Goal: Transaction & Acquisition: Purchase product/service

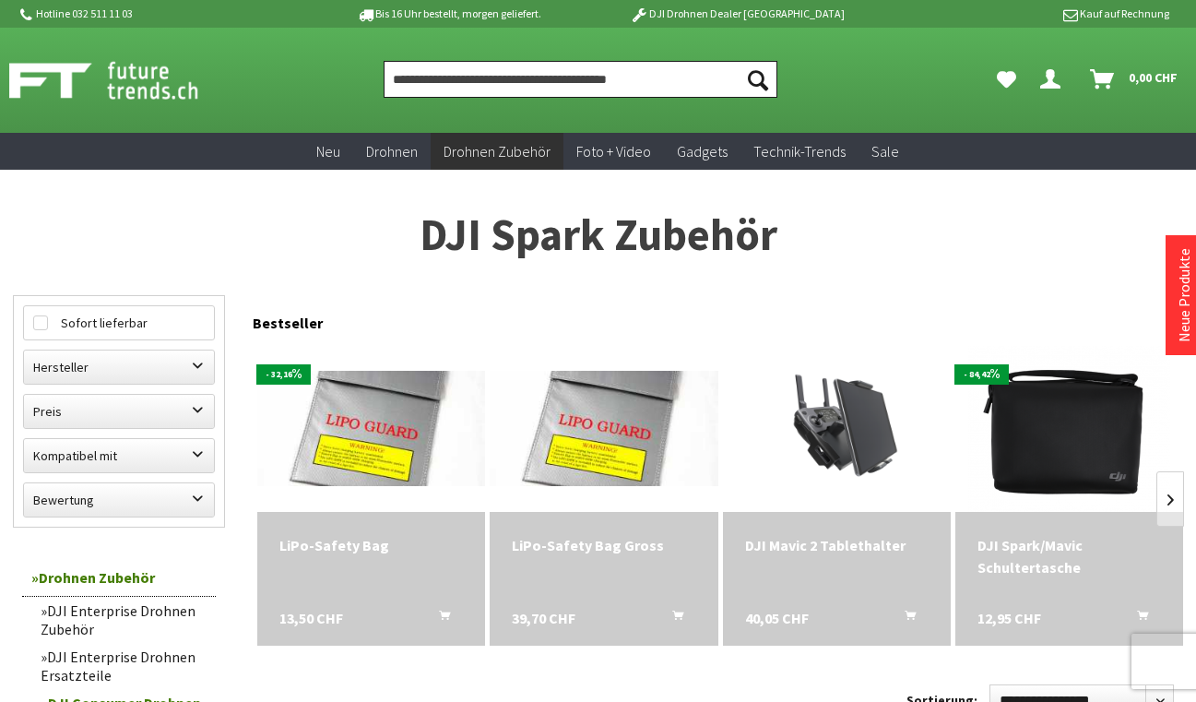
click at [505, 85] on input "Produkt, Marke, Kategorie, EAN, Artikelnummer…" at bounding box center [581, 79] width 394 height 37
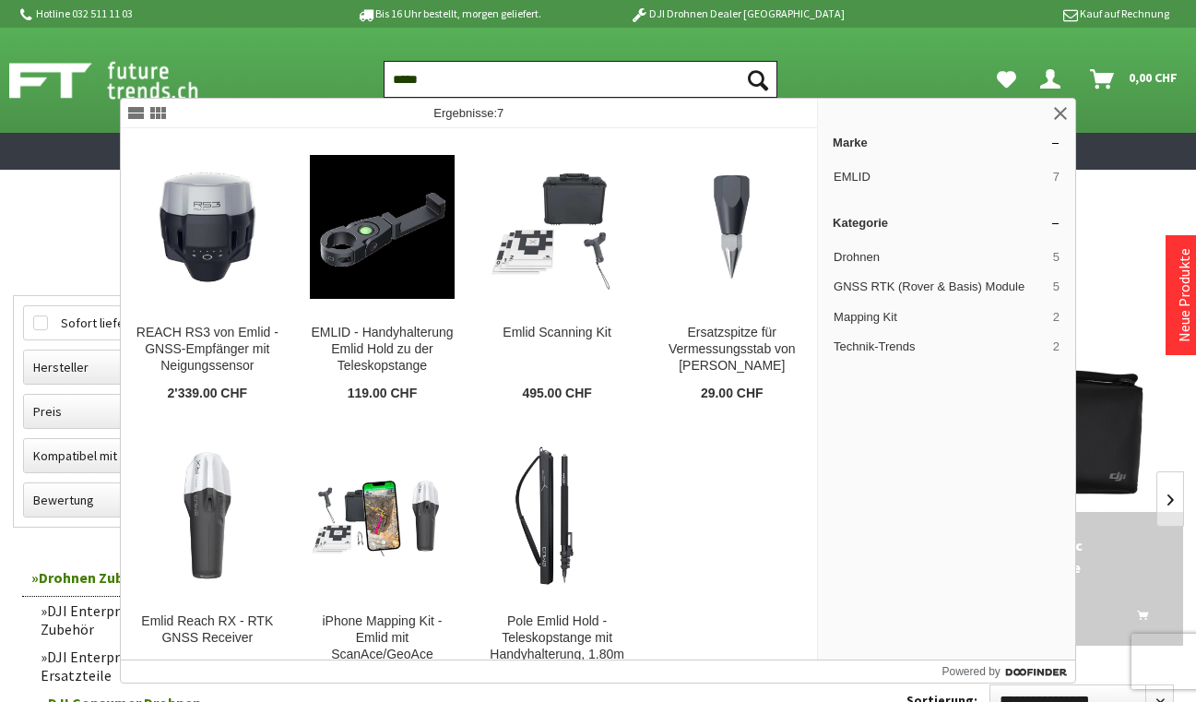
click at [758, 79] on button "Suchen" at bounding box center [758, 79] width 39 height 37
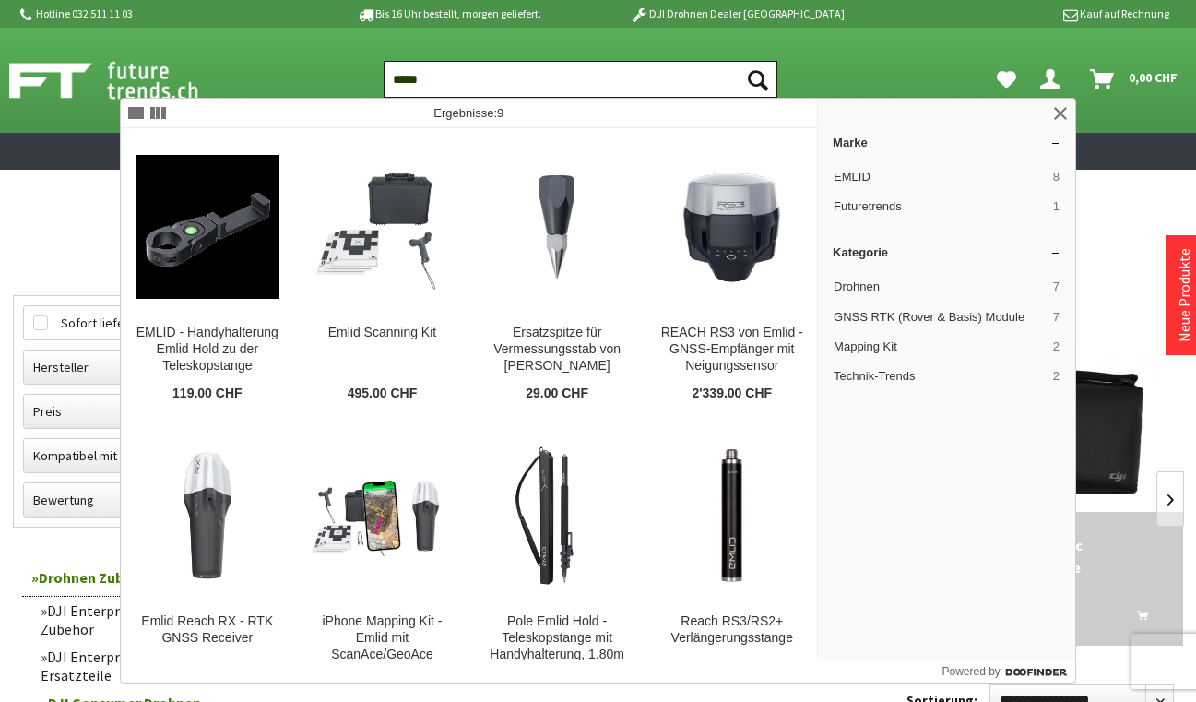
type input "******"
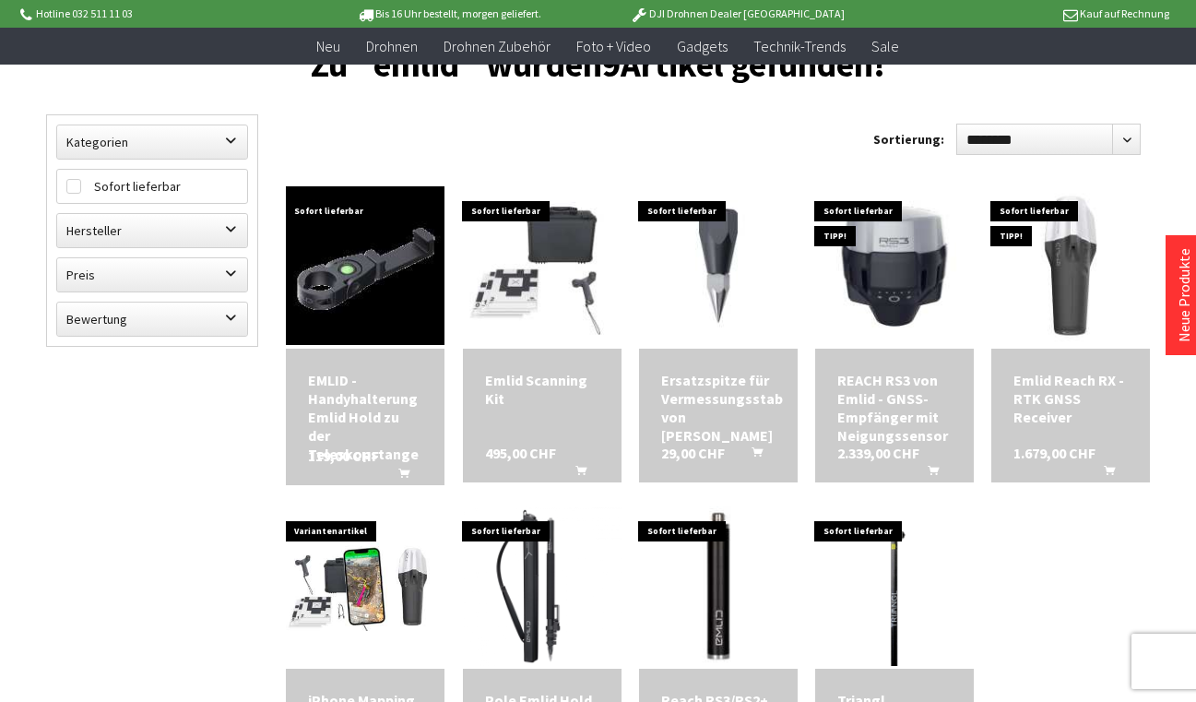
scroll to position [156, 0]
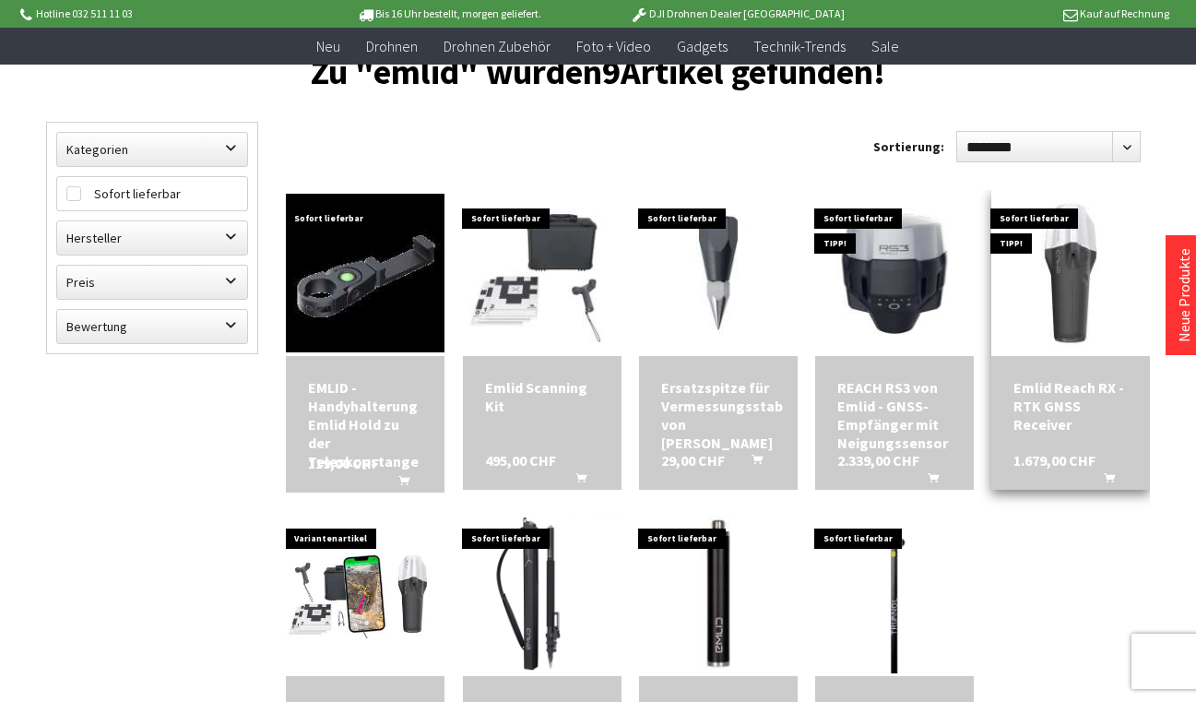
click at [1034, 406] on div "Emlid Reach RX - RTK GNSS Receiver" at bounding box center [1071, 405] width 114 height 55
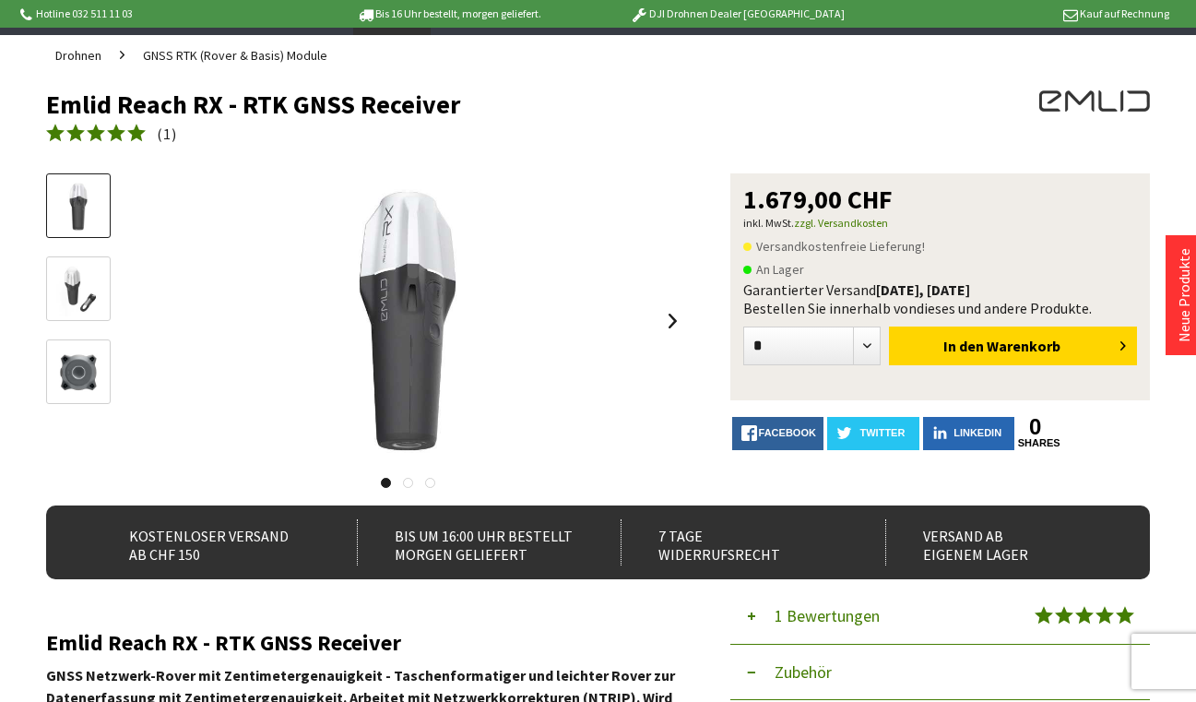
scroll to position [138, 0]
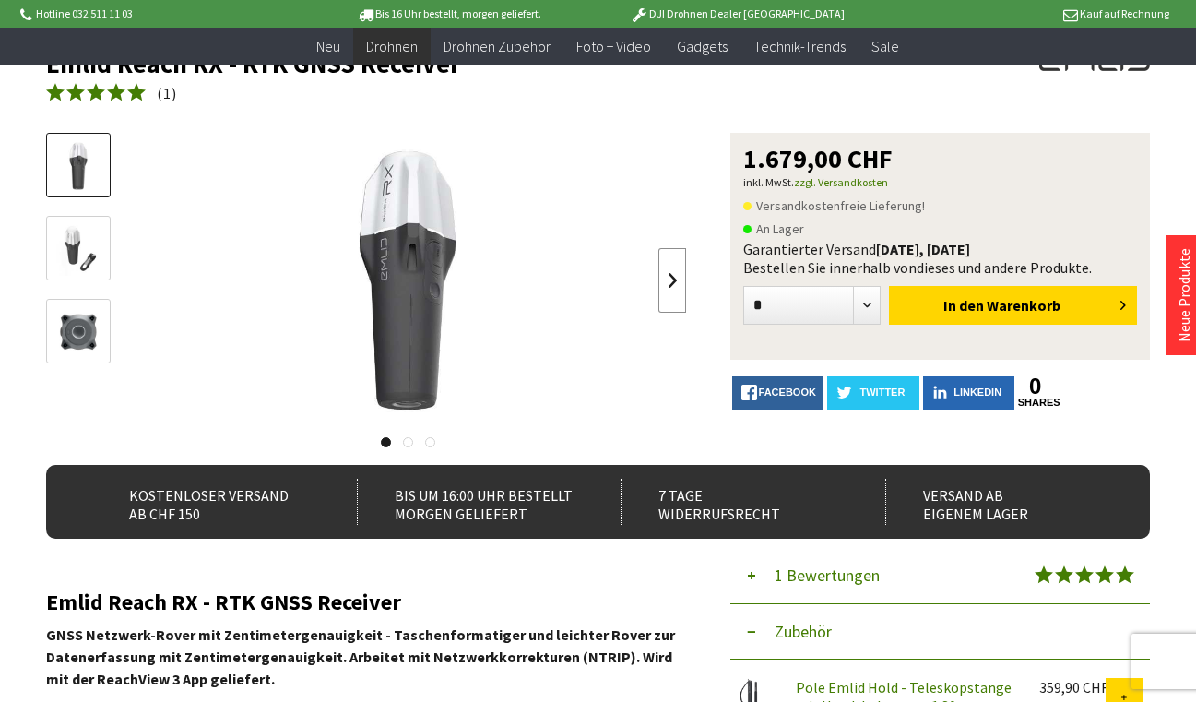
click at [673, 278] on link at bounding box center [673, 280] width 28 height 65
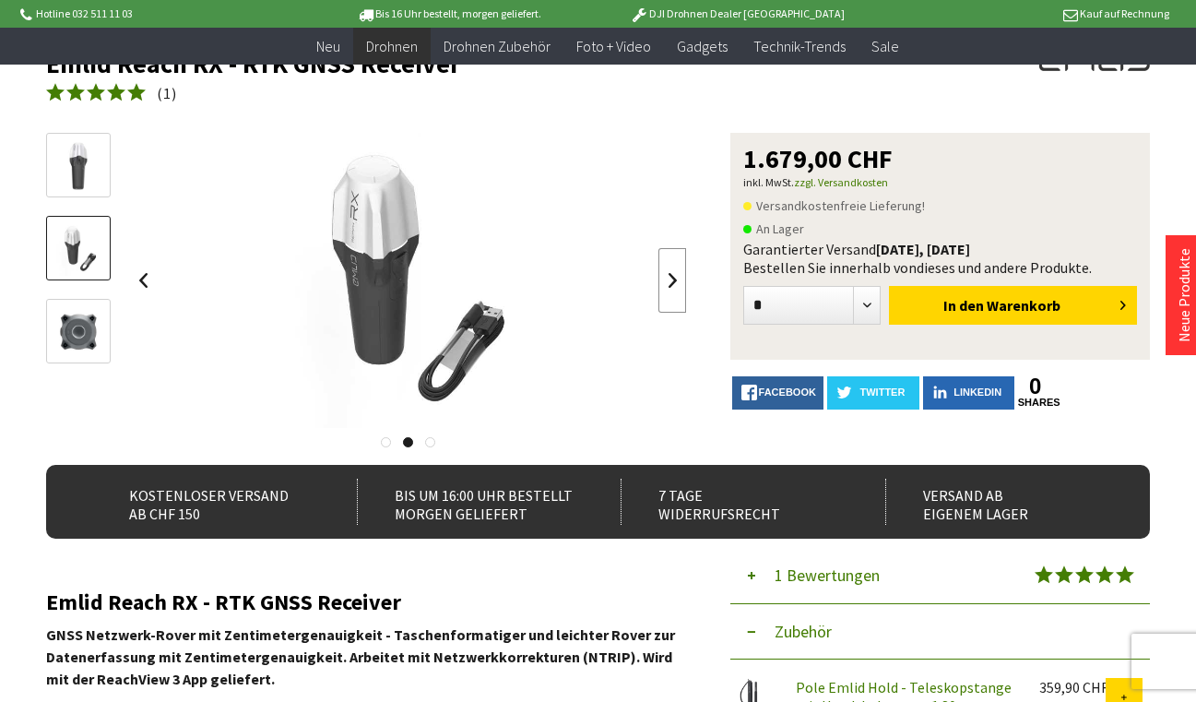
click at [673, 278] on link at bounding box center [673, 280] width 28 height 65
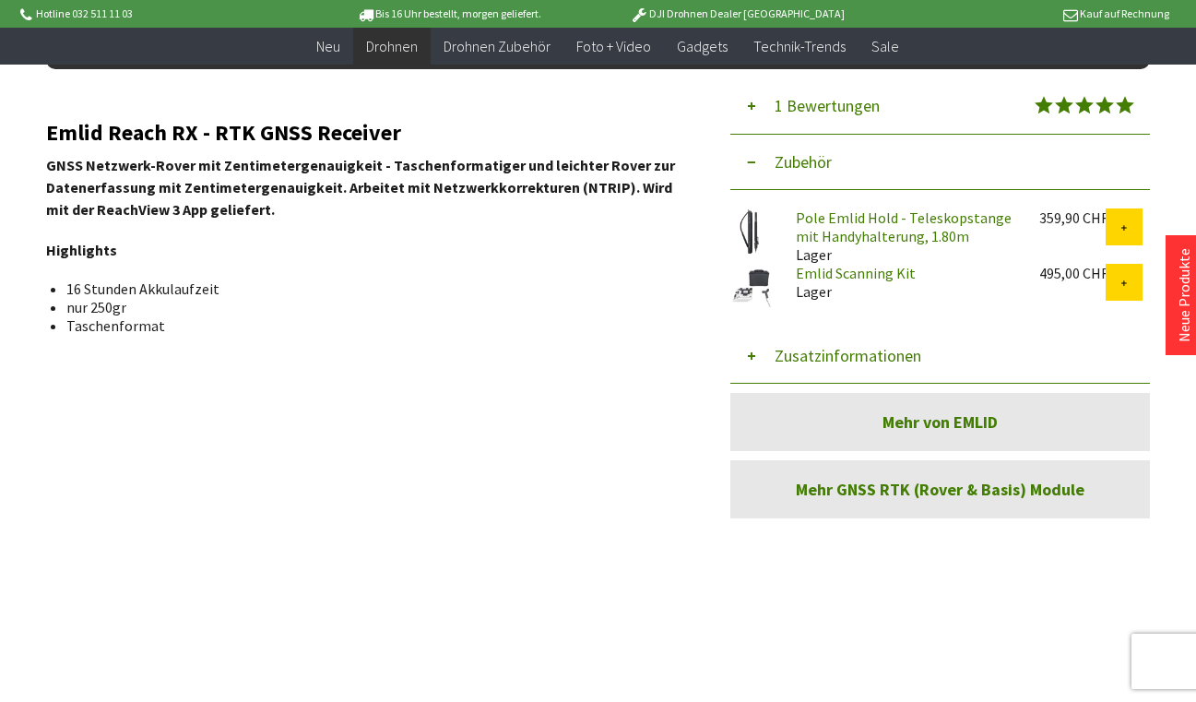
scroll to position [613, 0]
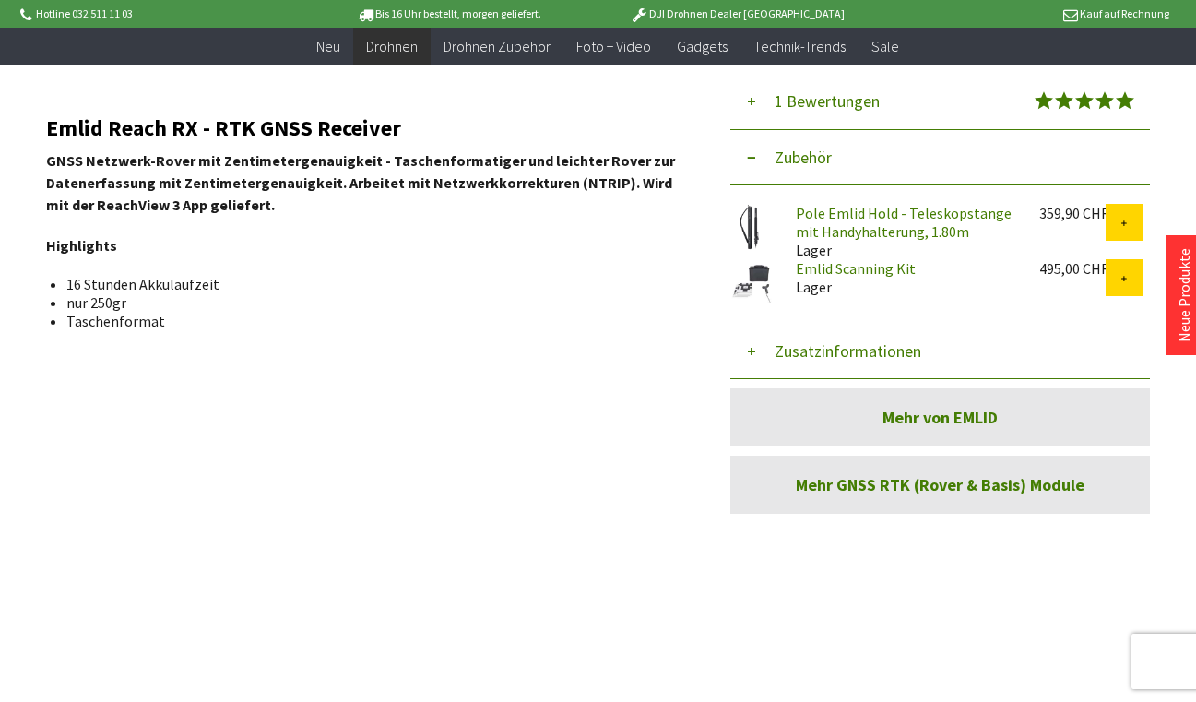
click at [818, 271] on link "Emlid Scanning Kit" at bounding box center [856, 268] width 120 height 18
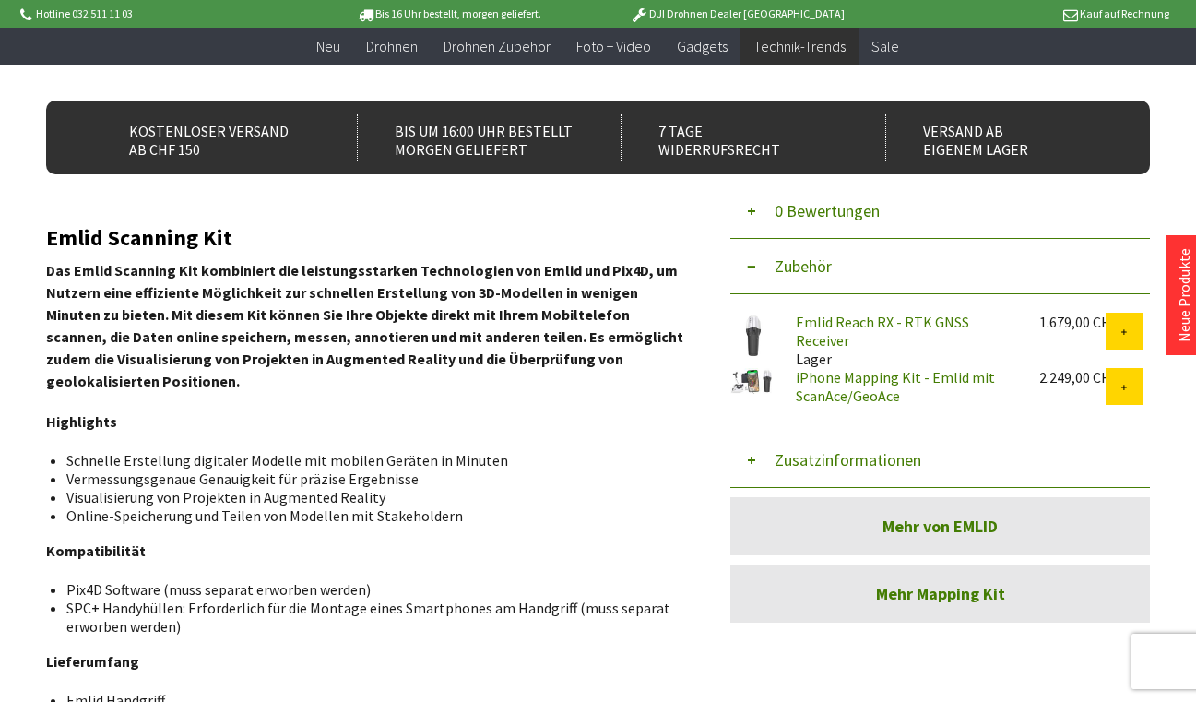
scroll to position [497, 0]
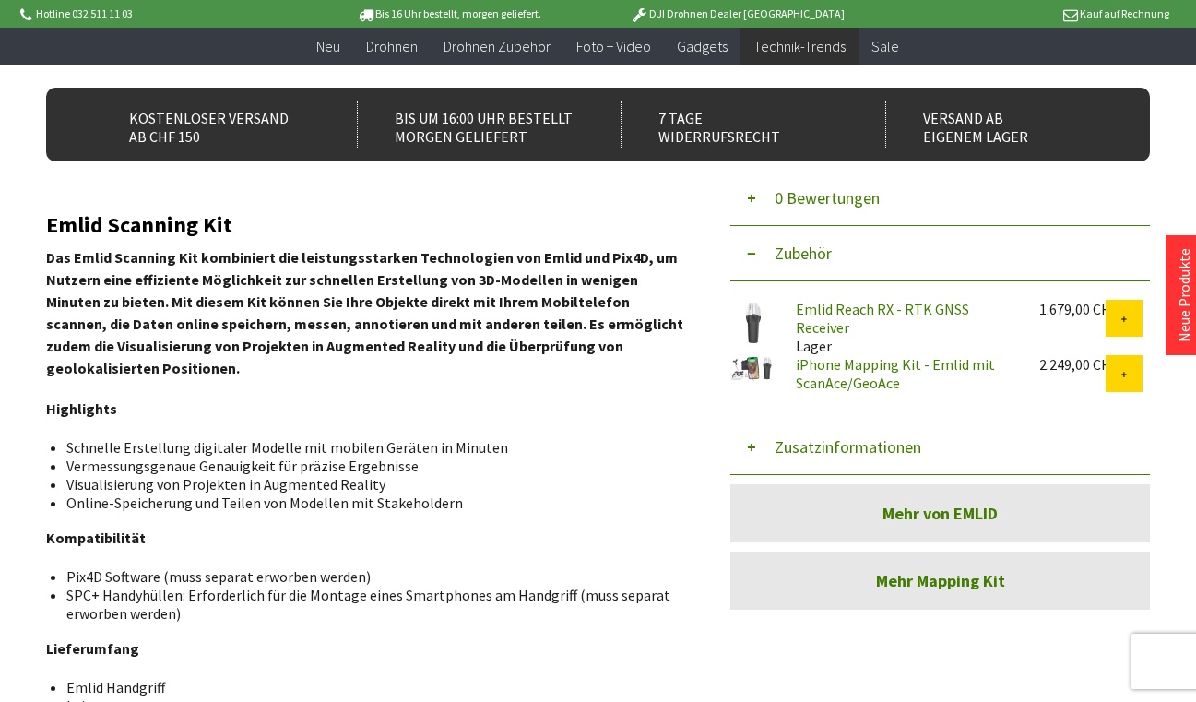
click at [934, 578] on link "Mehr Mapping Kit" at bounding box center [941, 581] width 420 height 58
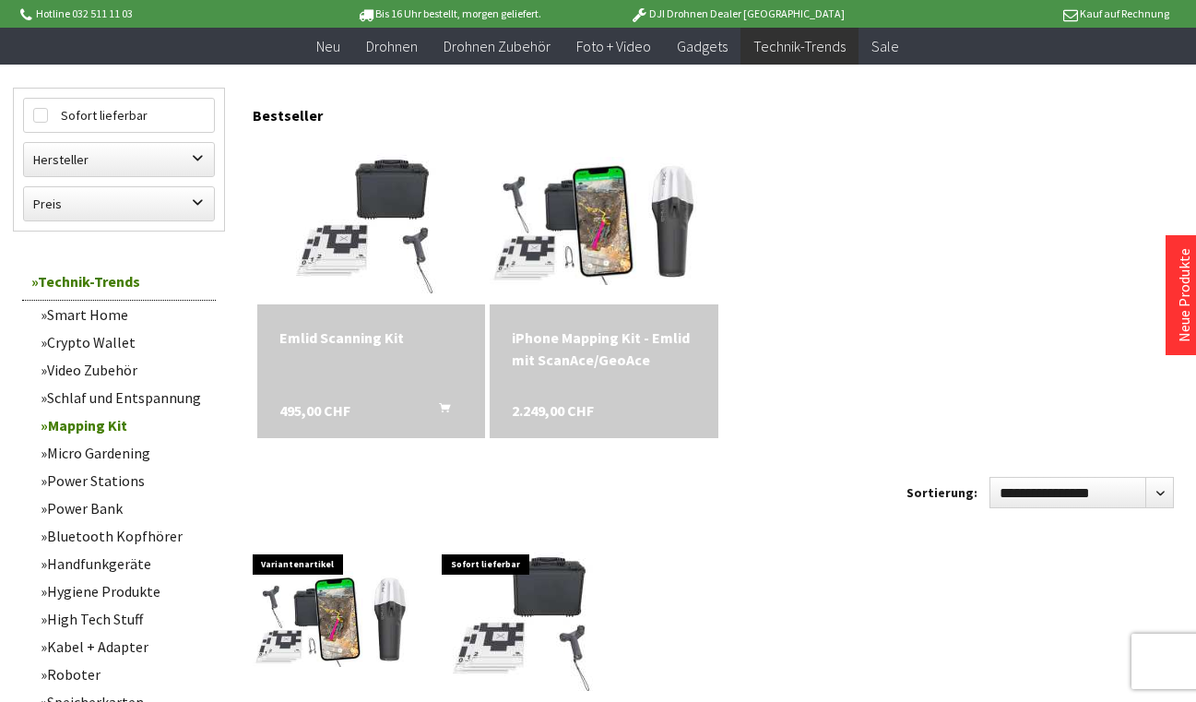
scroll to position [168, 0]
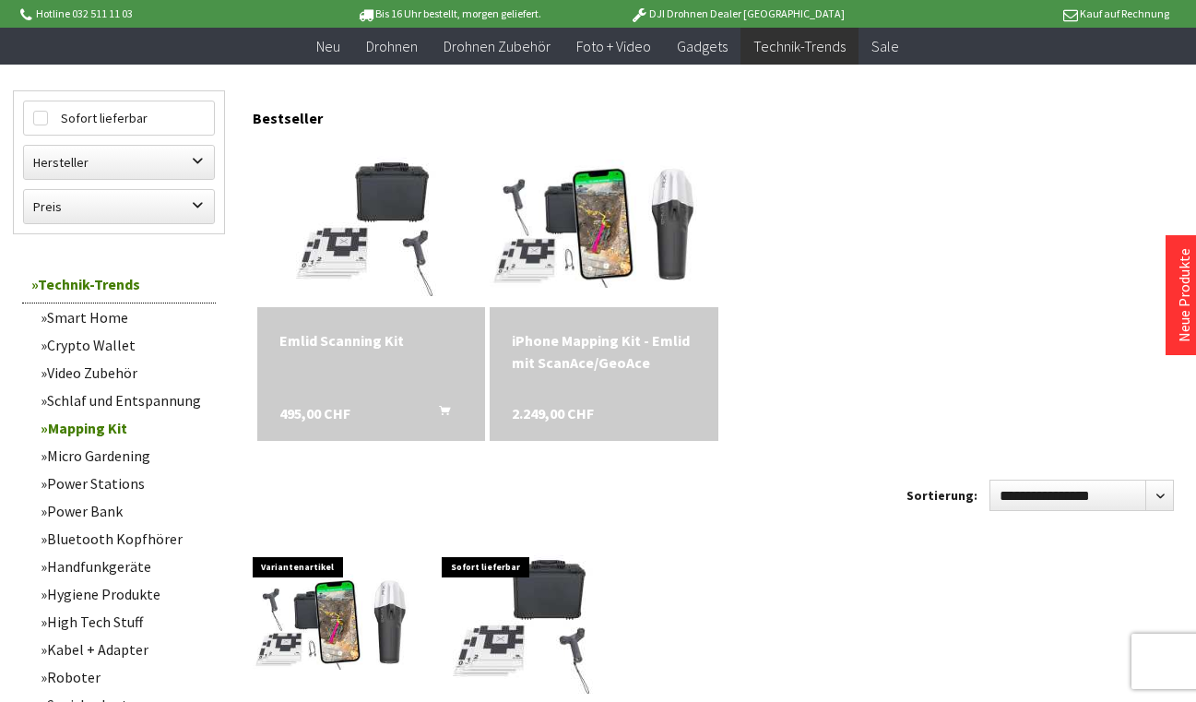
click at [598, 362] on div "iPhone Mapping Kit - Emlid mit ScanAce/GeoAce" at bounding box center [604, 351] width 184 height 44
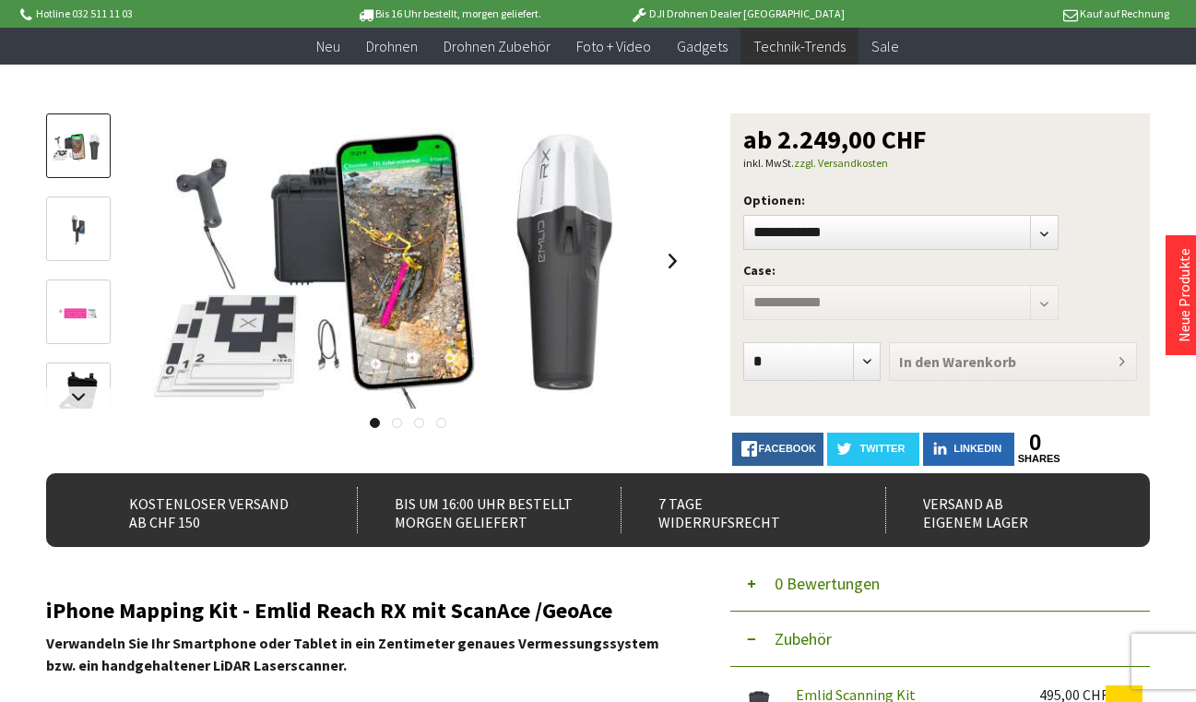
scroll to position [154, 0]
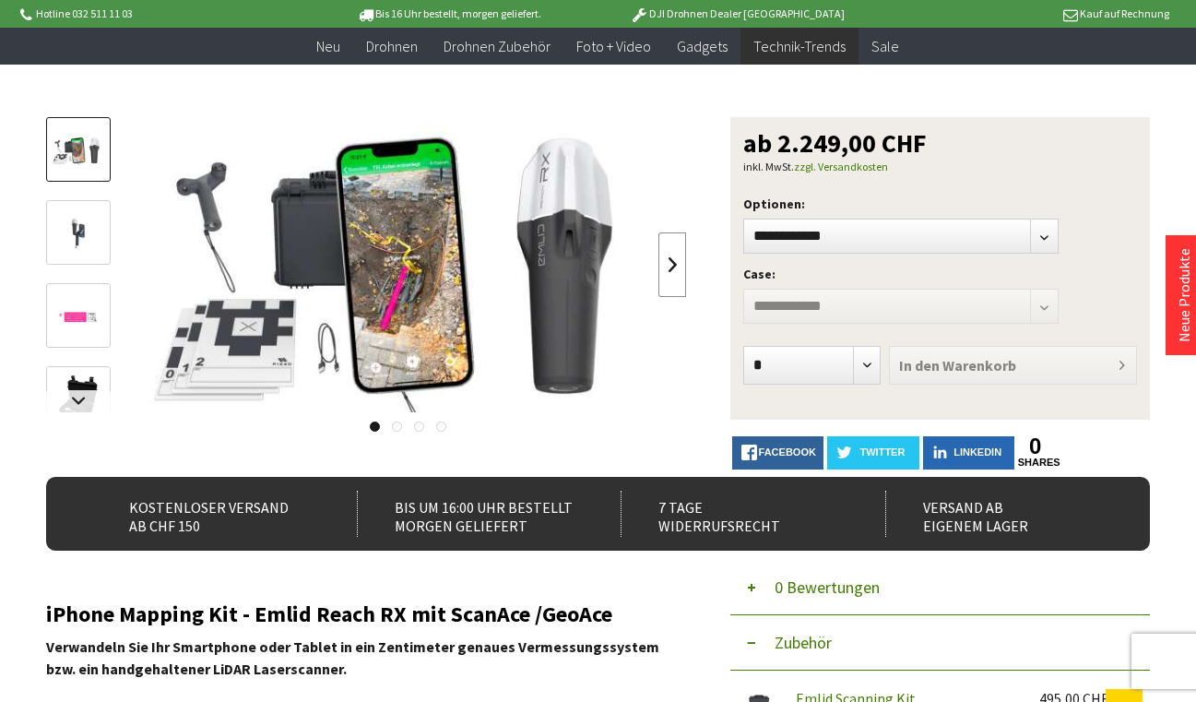
click at [675, 267] on link at bounding box center [673, 264] width 28 height 65
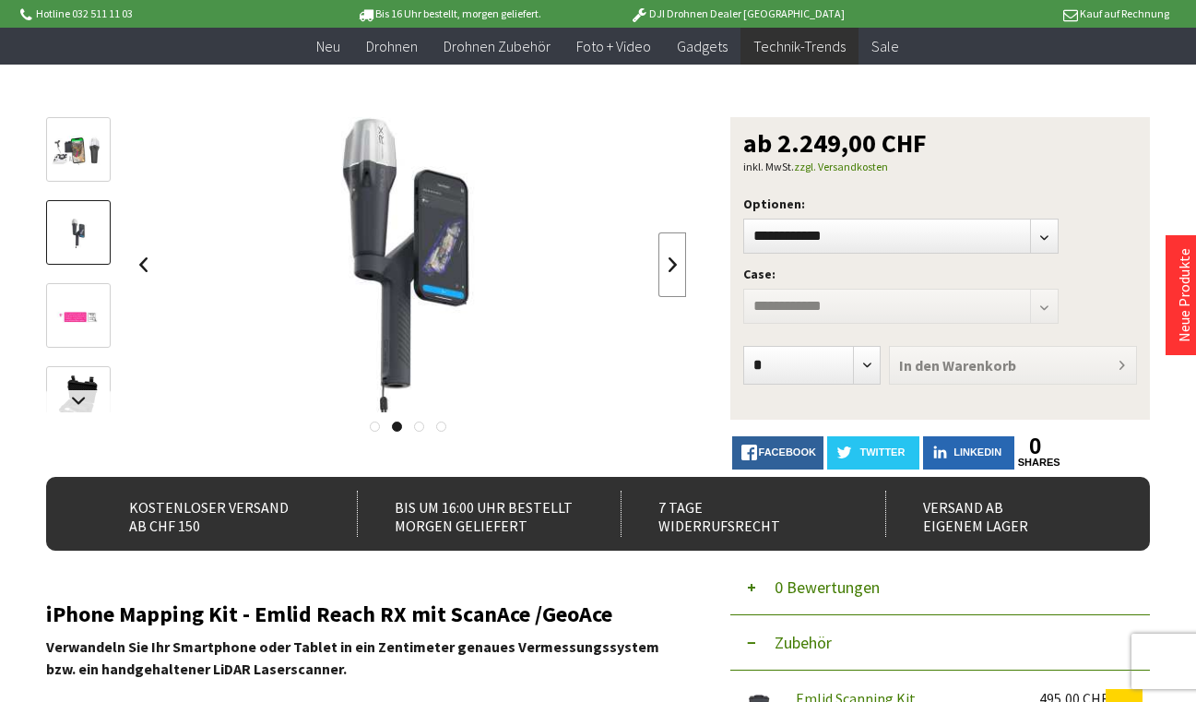
click at [675, 268] on link at bounding box center [673, 264] width 28 height 65
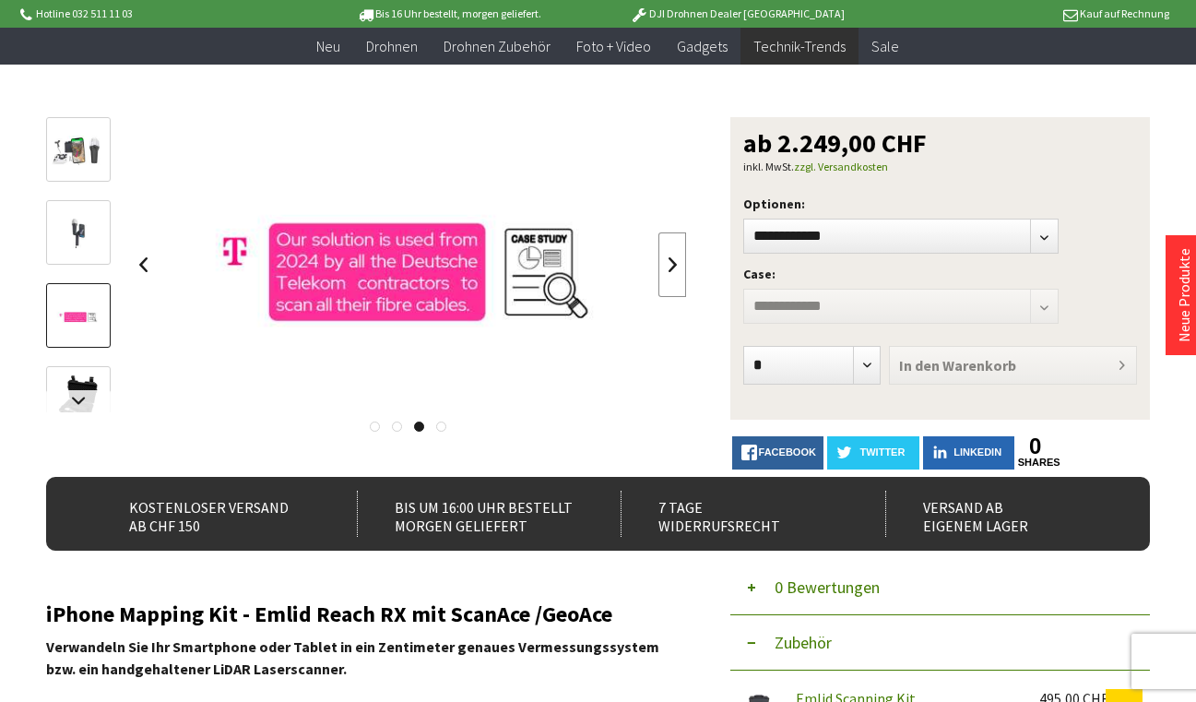
click at [675, 268] on link at bounding box center [673, 264] width 28 height 65
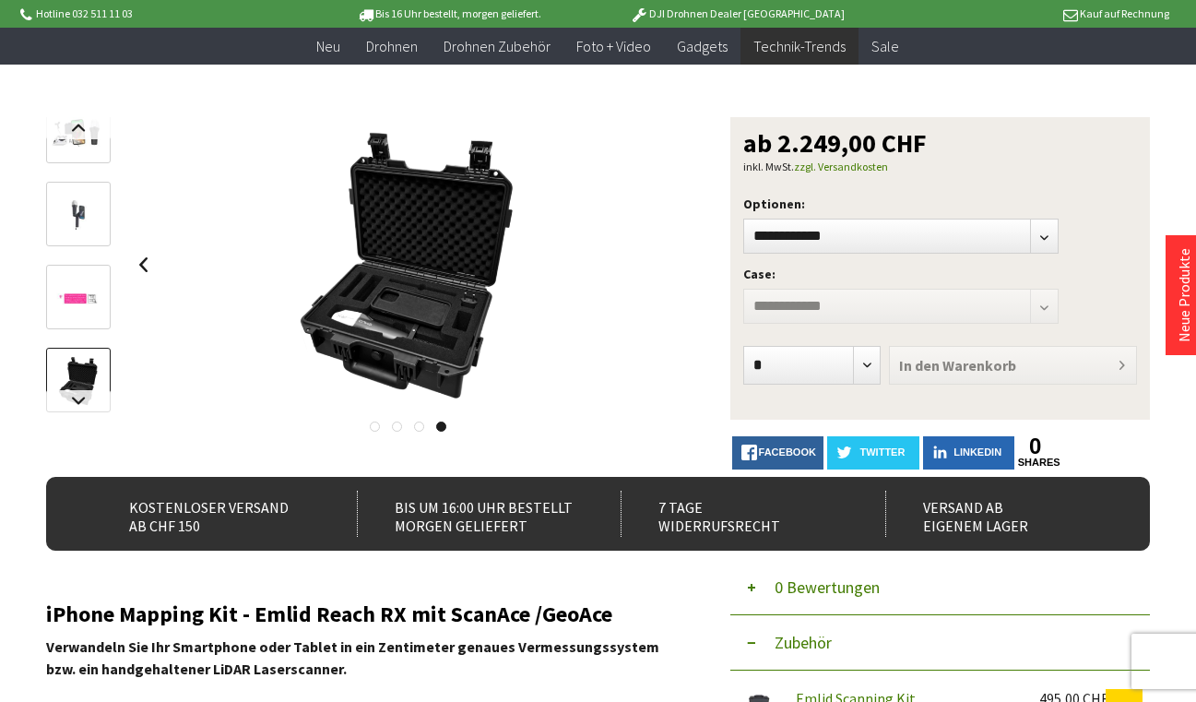
click at [675, 268] on div at bounding box center [408, 264] width 558 height 295
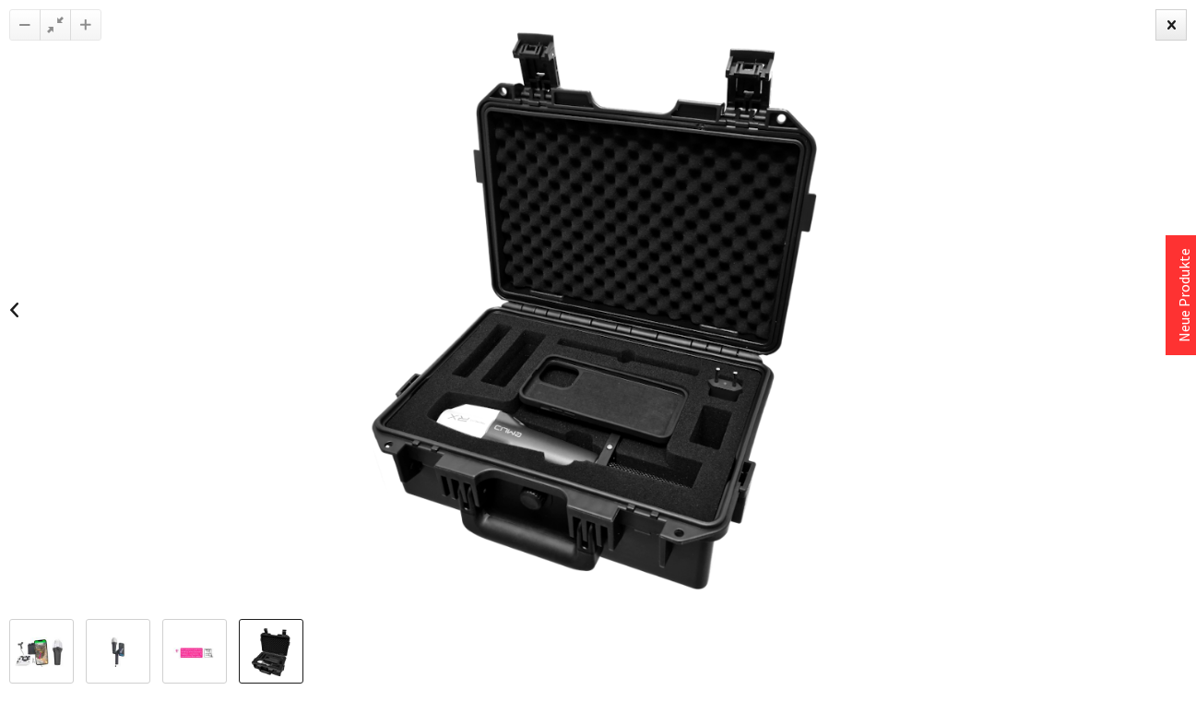
drag, startPoint x: 1172, startPoint y: 24, endPoint x: 1146, endPoint y: 39, distance: 29.7
click at [1172, 24] on div at bounding box center [1171, 24] width 31 height 31
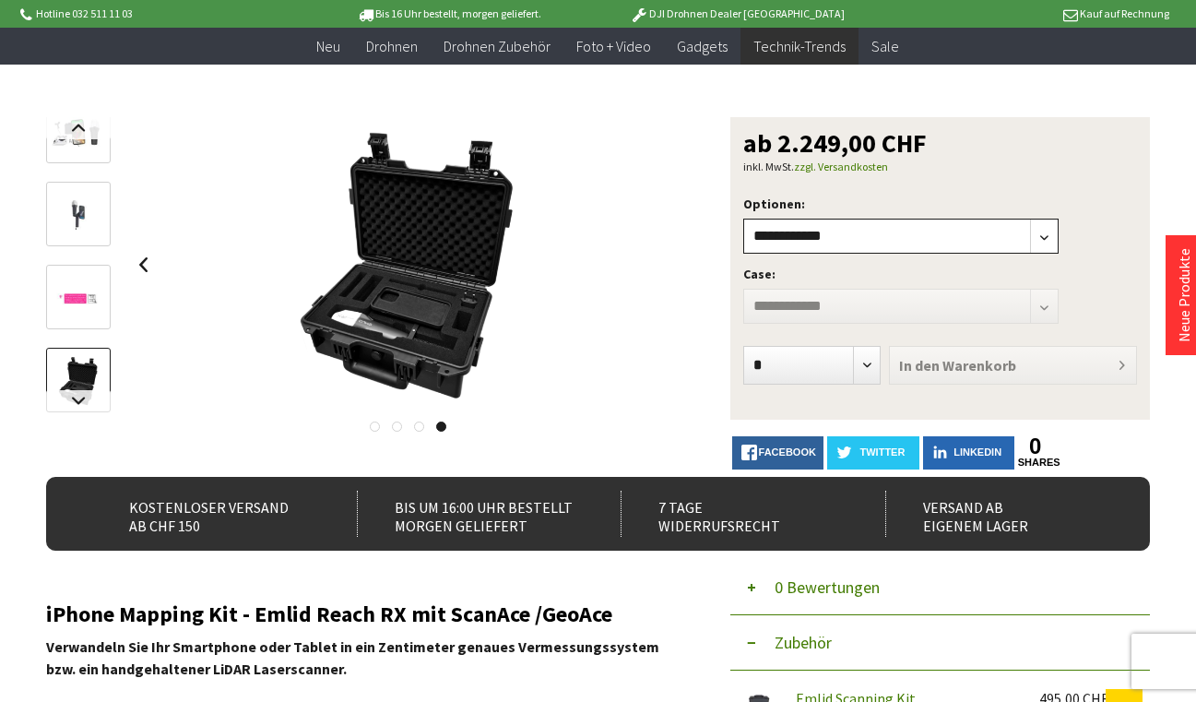
select select"] "***"
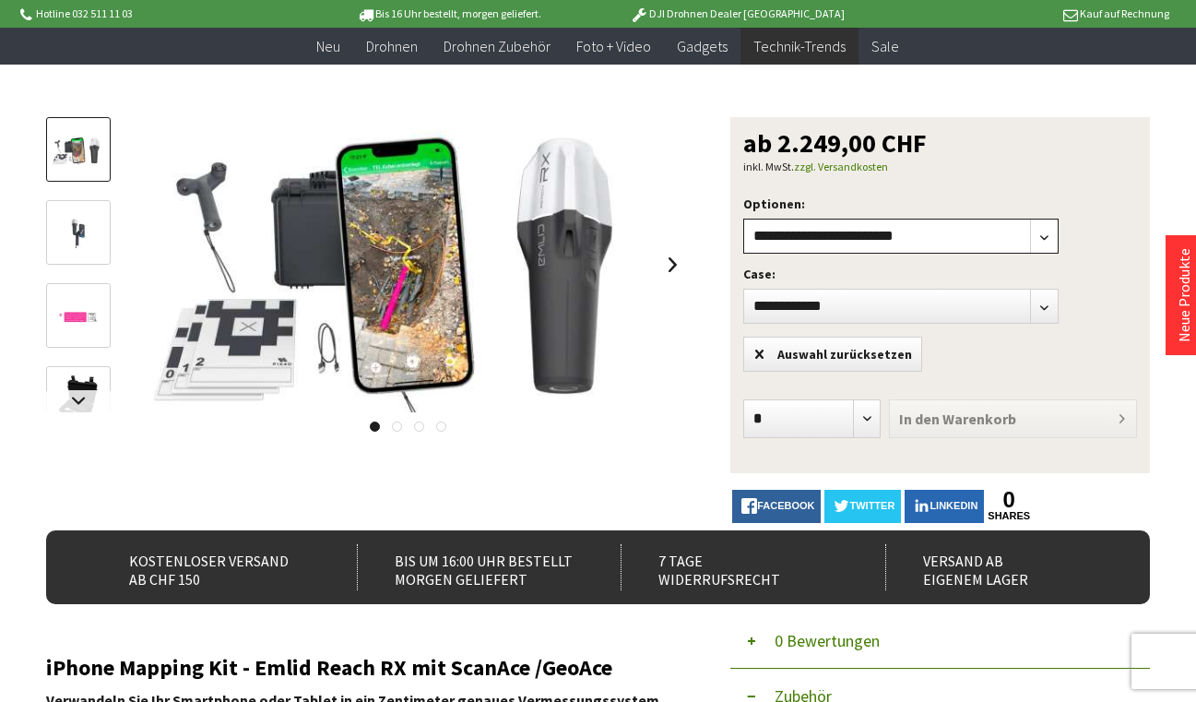
select select"] "***"
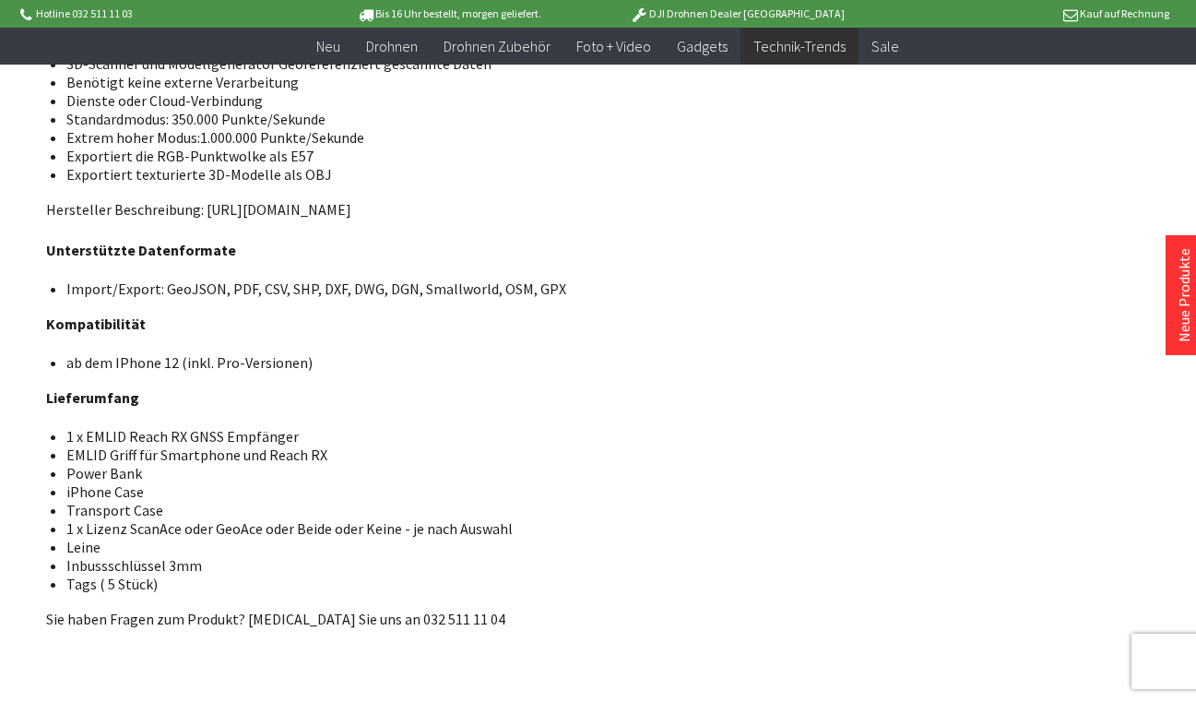
scroll to position [2493, 0]
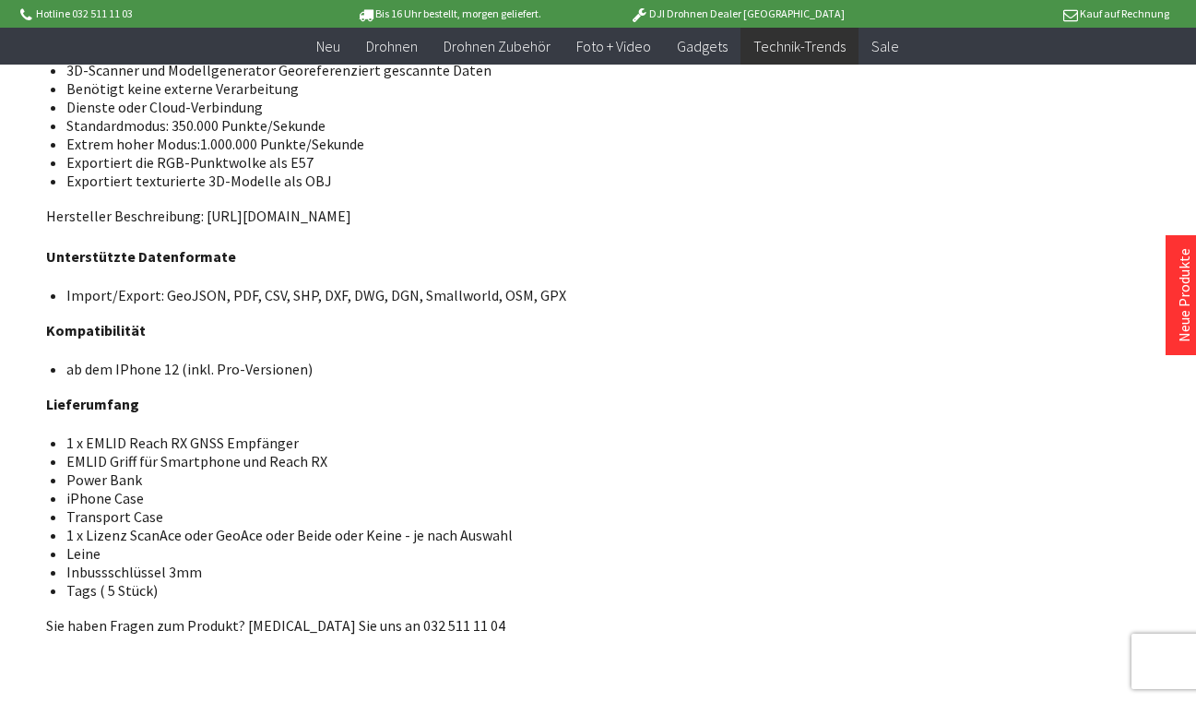
drag, startPoint x: 511, startPoint y: 506, endPoint x: 151, endPoint y: 505, distance: 359.8
click at [155, 526] on li "1 x Lizenz ScanAce oder GeoAce oder Beide oder Keine - je nach Auswahl" at bounding box center [368, 535] width 605 height 18
drag, startPoint x: 470, startPoint y: 513, endPoint x: 65, endPoint y: 515, distance: 405.9
click at [65, 515] on ul "1 x EMLID Reach RX GNSS Empfänger EMLID Griff für Smartphone und Reach RX Power…" at bounding box center [366, 517] width 611 height 166
copy li "1 x Lizenz ScanAce oder GeoAce oder Beide oder Keine - je nach Auswahl"
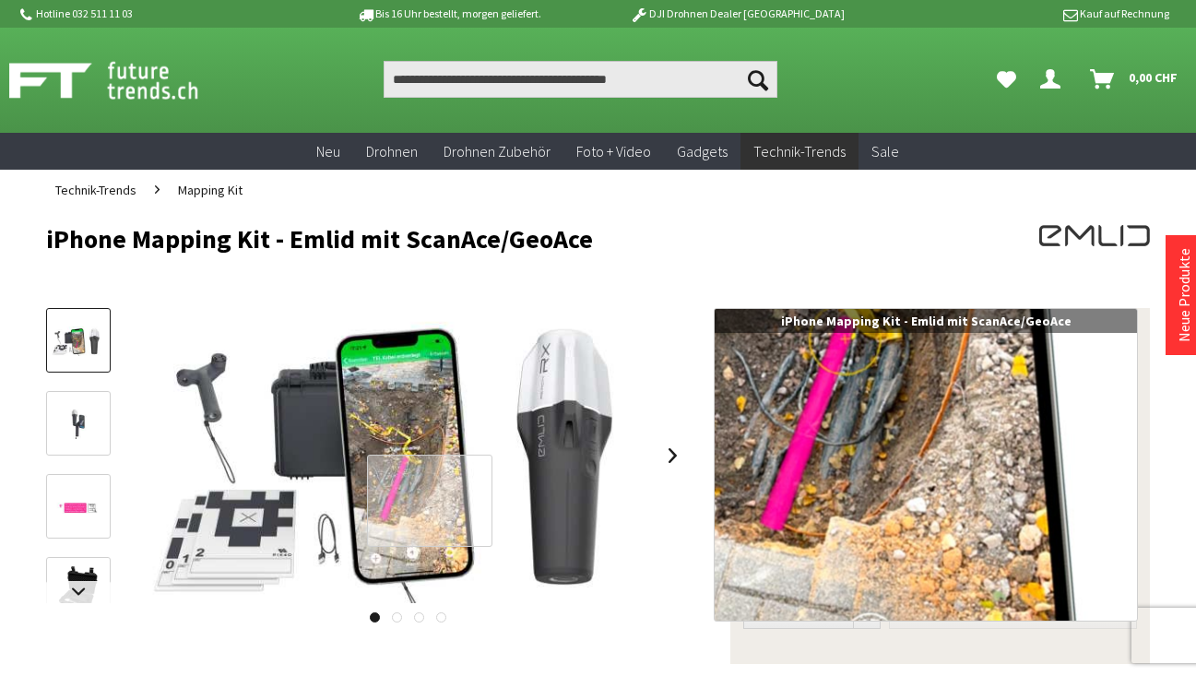
scroll to position [0, 0]
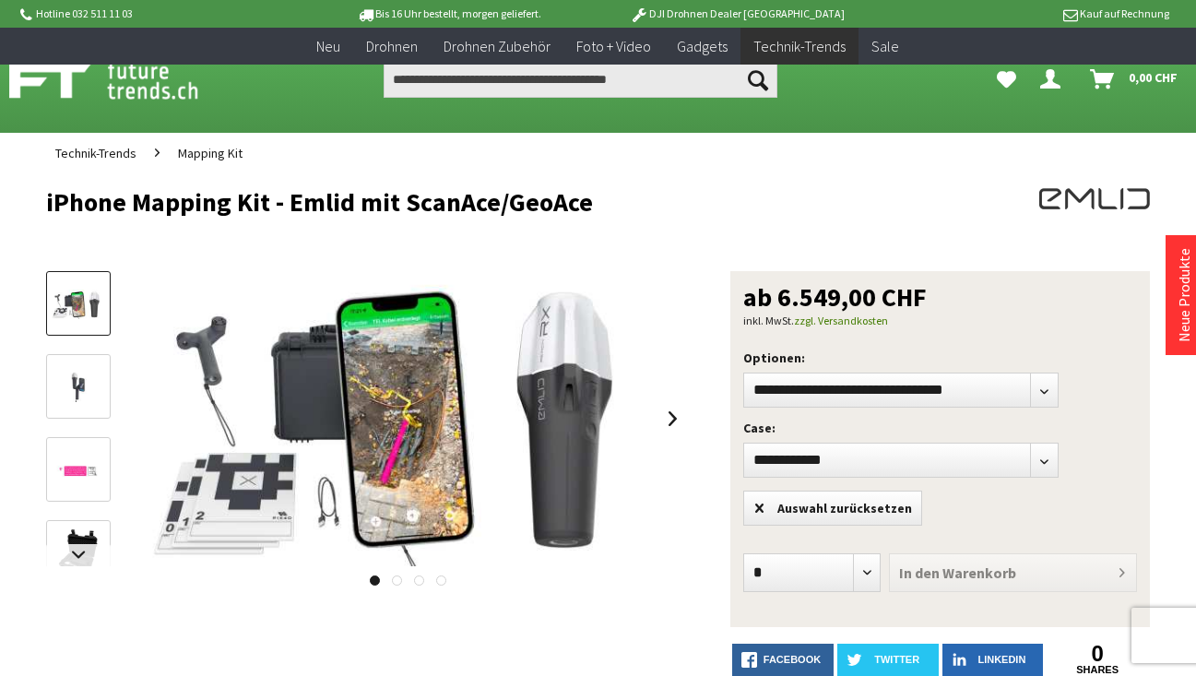
scroll to position [154, 0]
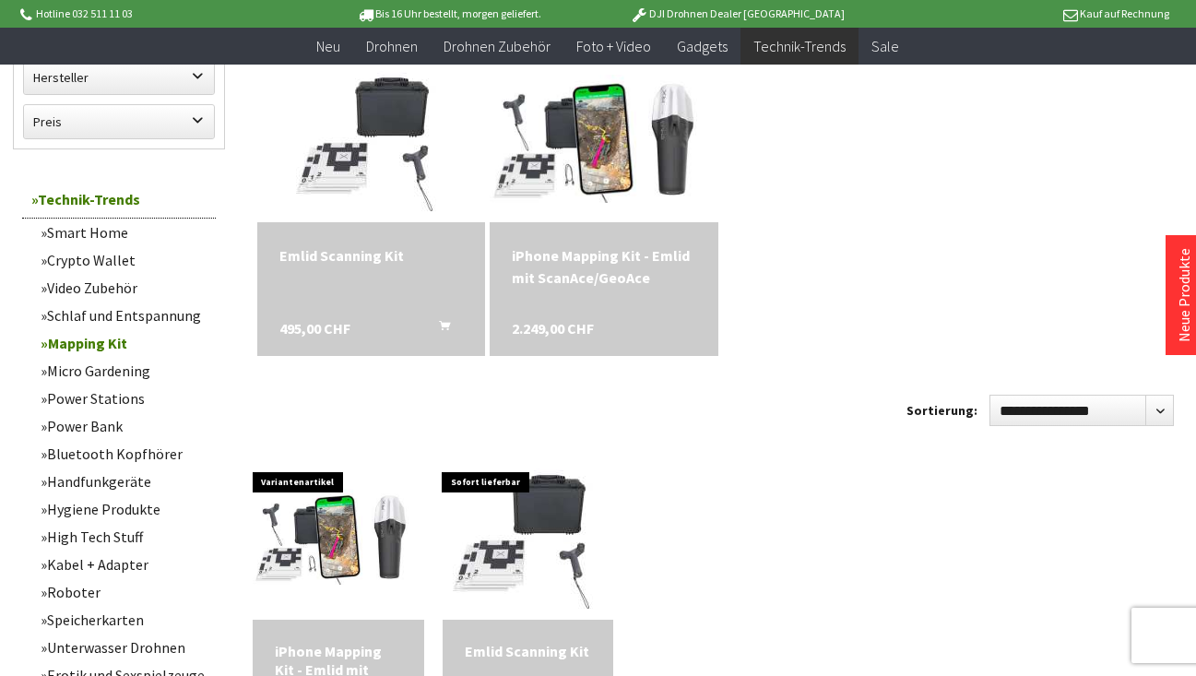
scroll to position [288, 0]
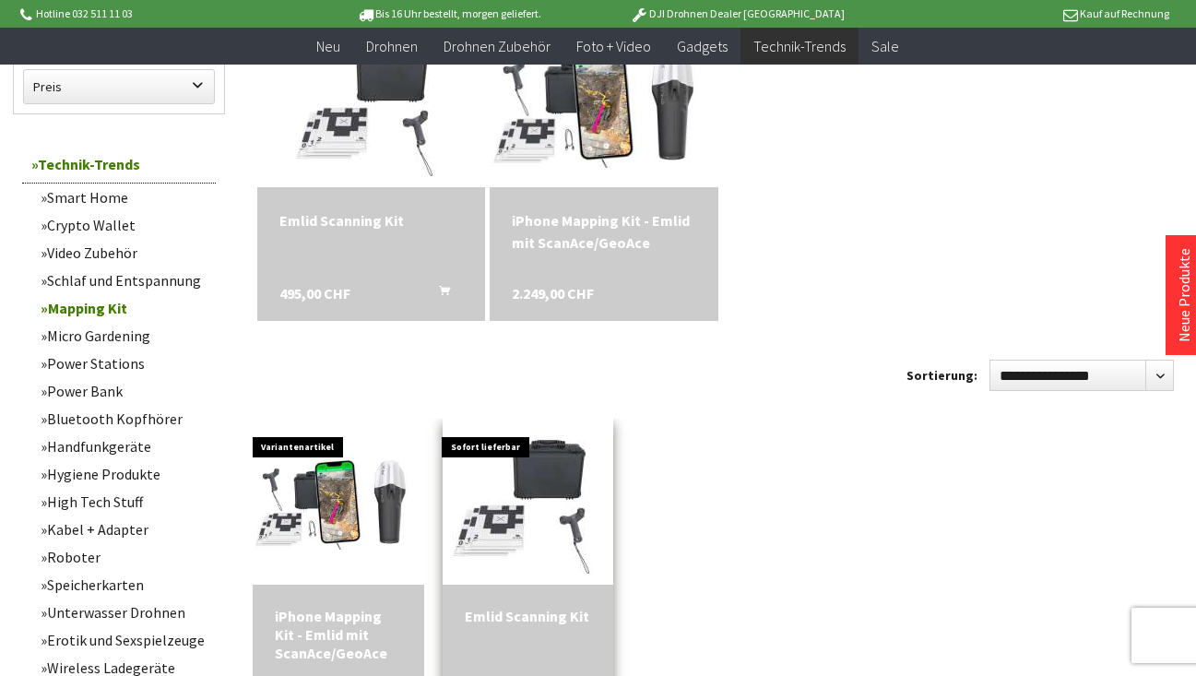
click at [535, 592] on div "Emlid Scanning Kit 495,00 CHF In den Warenkorb" at bounding box center [528, 652] width 171 height 134
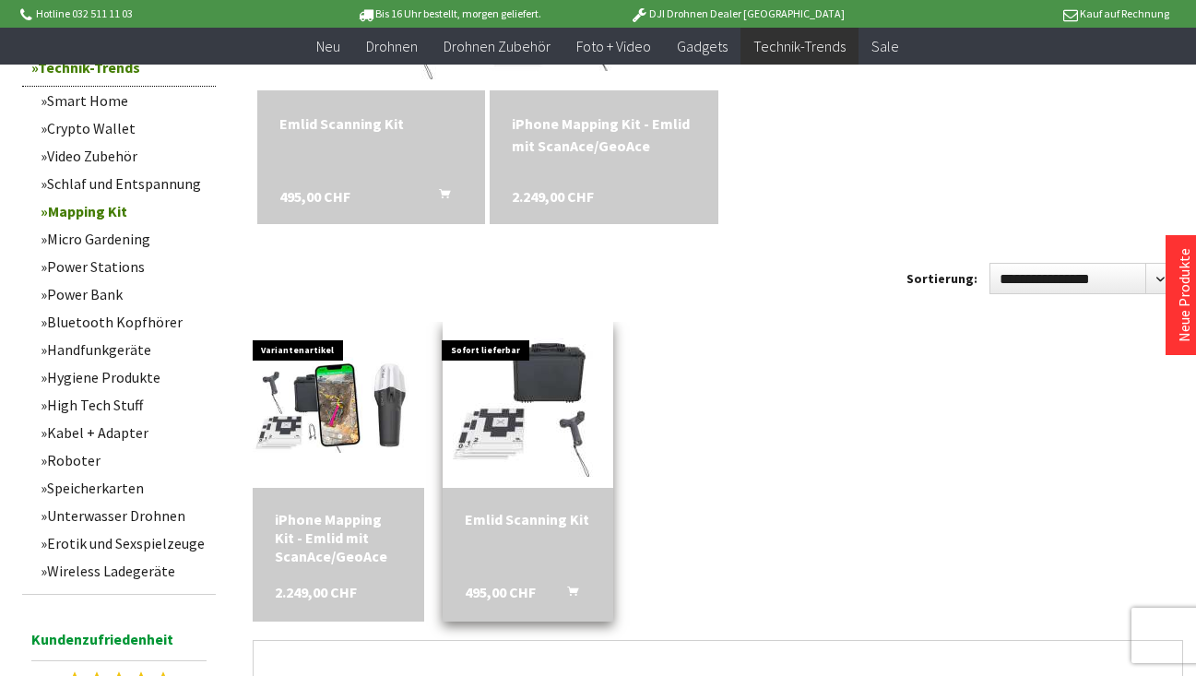
click at [523, 532] on div "Emlid Scanning Kit 495,00 CHF In den Warenkorb" at bounding box center [528, 555] width 171 height 134
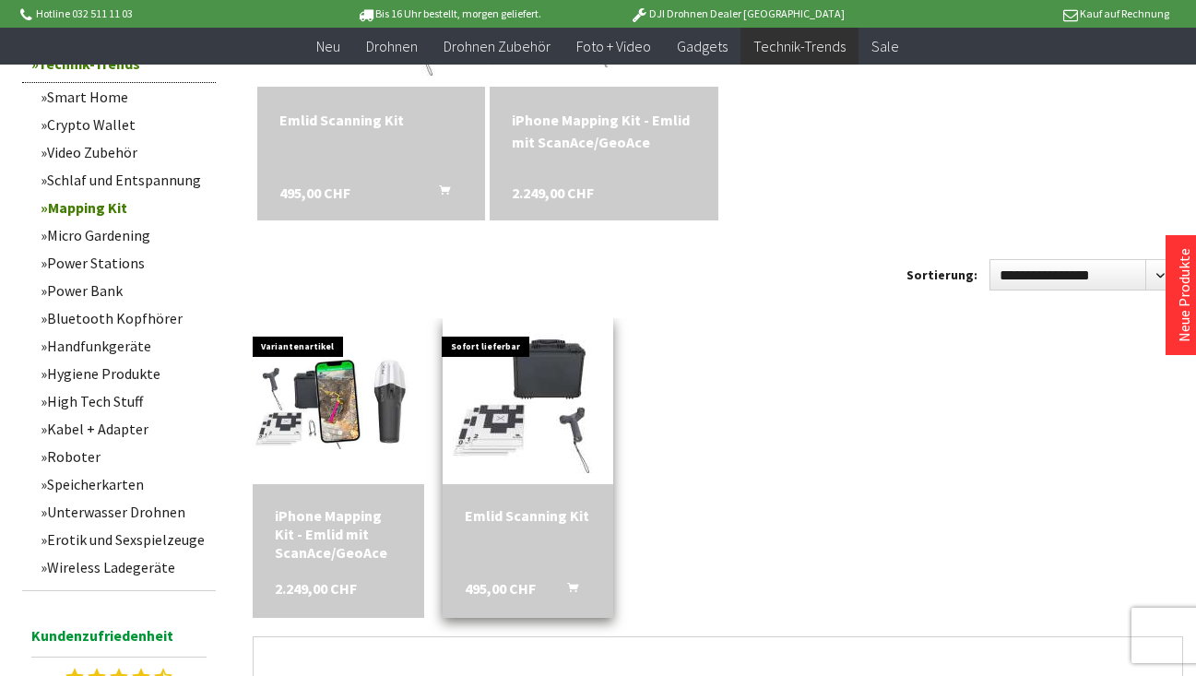
click at [525, 514] on div "Emlid Scanning Kit" at bounding box center [528, 515] width 126 height 18
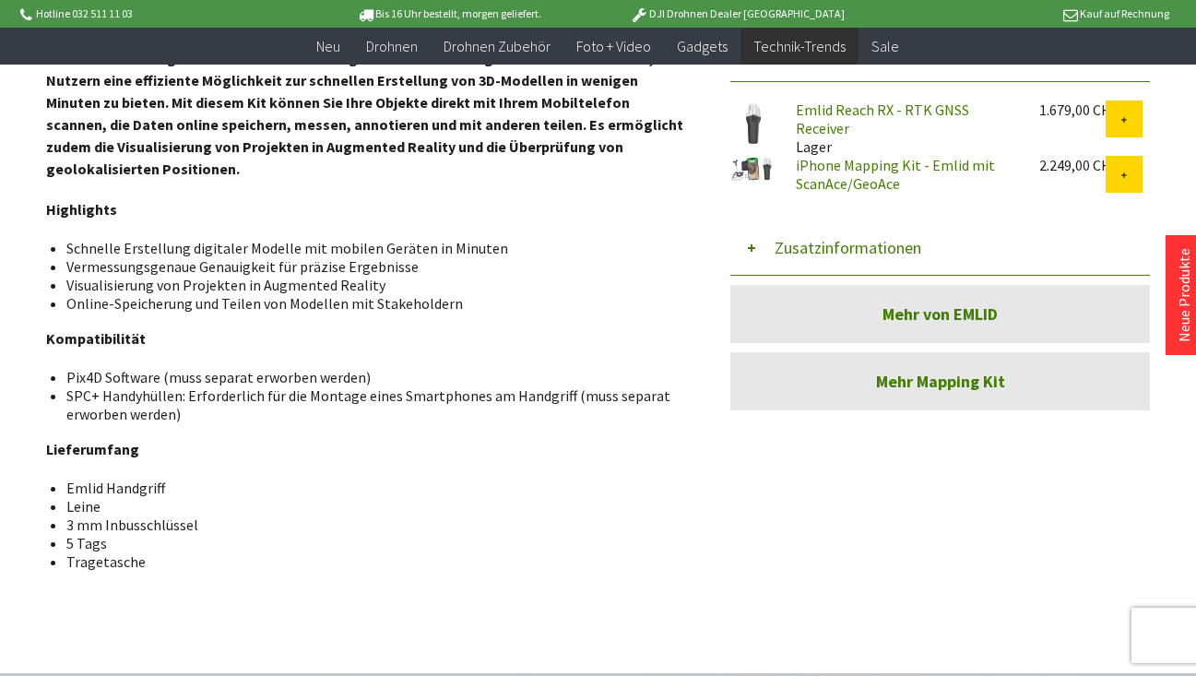
scroll to position [705, 0]
